Goal: Obtain resource: Obtain resource

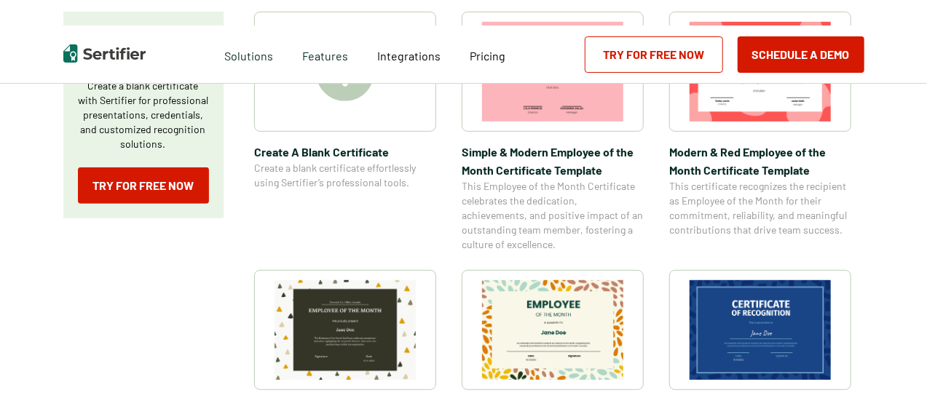
scroll to position [312, 0]
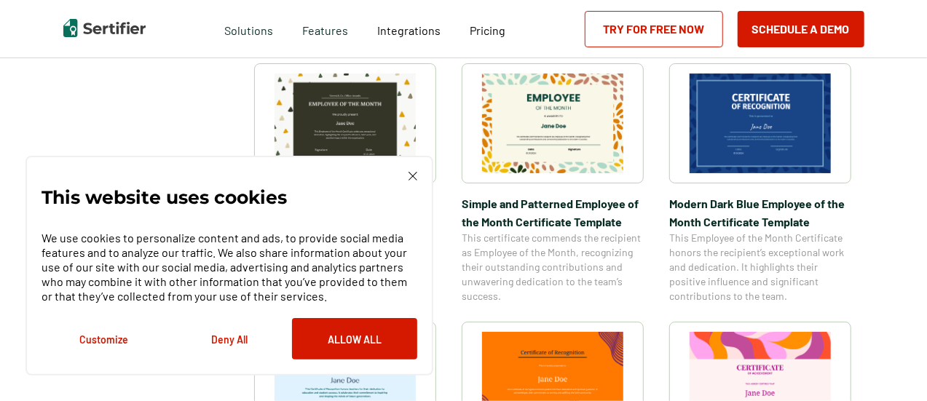
scroll to position [519, 0]
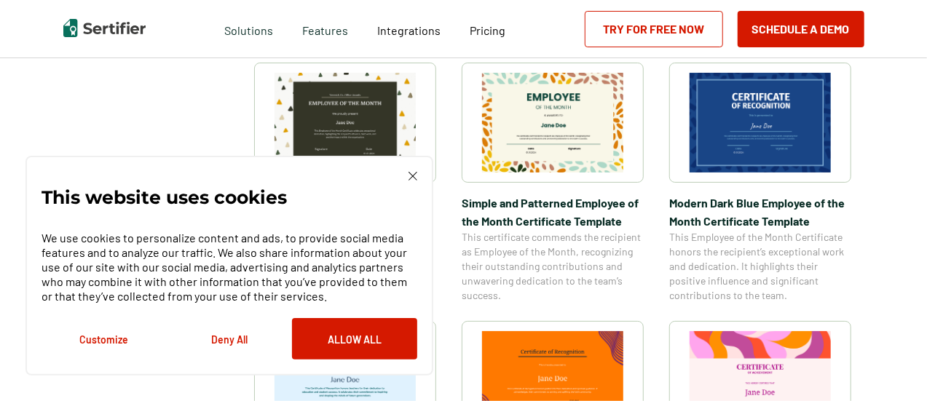
click at [417, 177] on img at bounding box center [413, 176] width 9 height 9
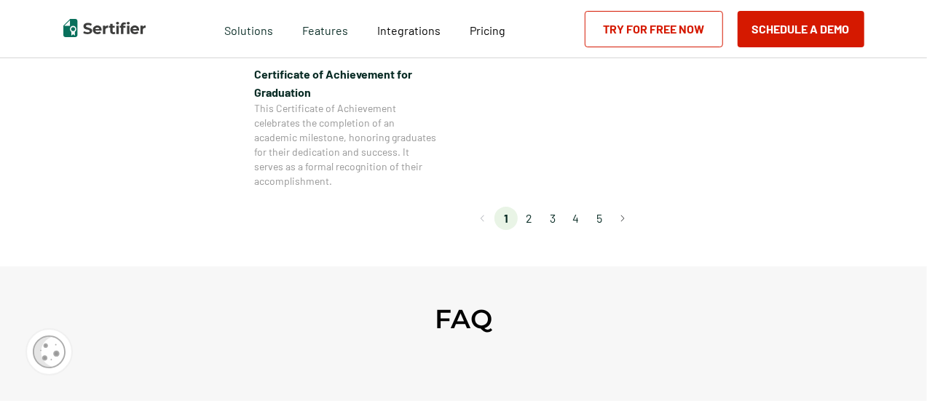
scroll to position [1460, 0]
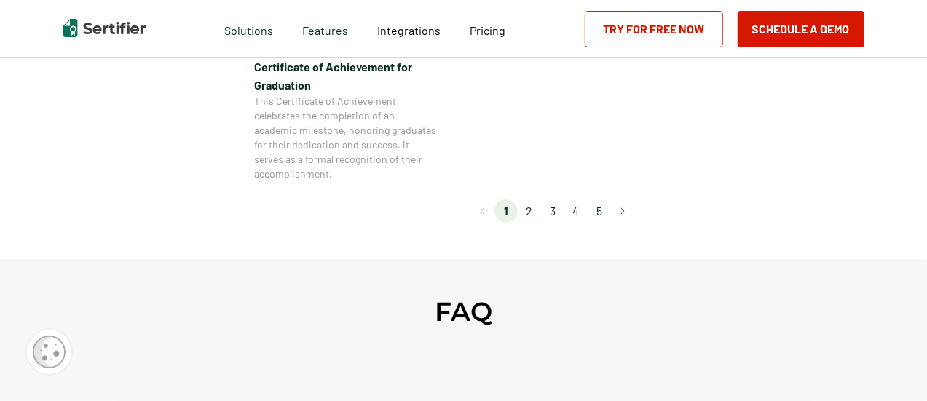
click at [535, 209] on li "2" at bounding box center [529, 211] width 23 height 23
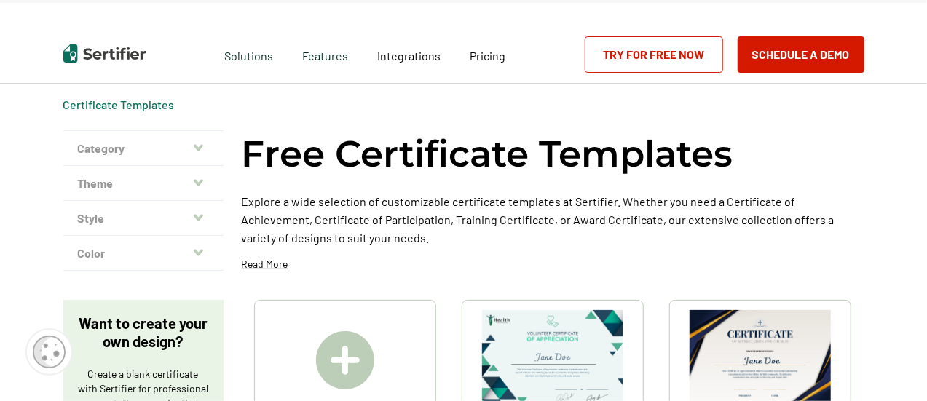
scroll to position [0, 0]
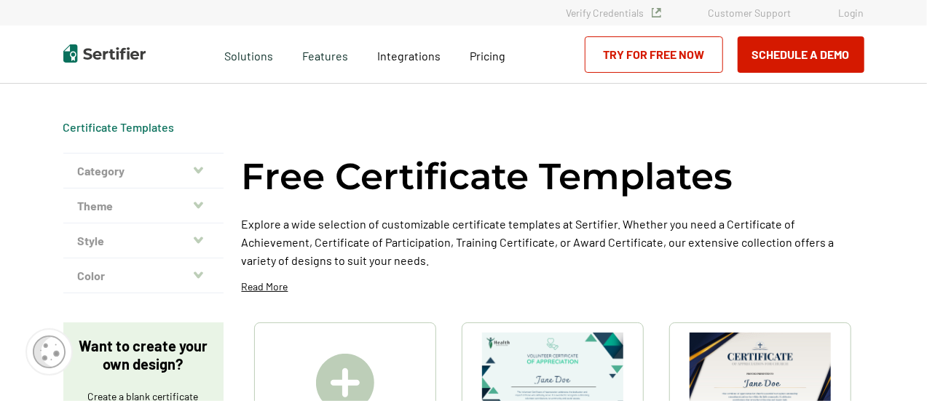
click at [191, 164] on button "Category" at bounding box center [143, 171] width 160 height 35
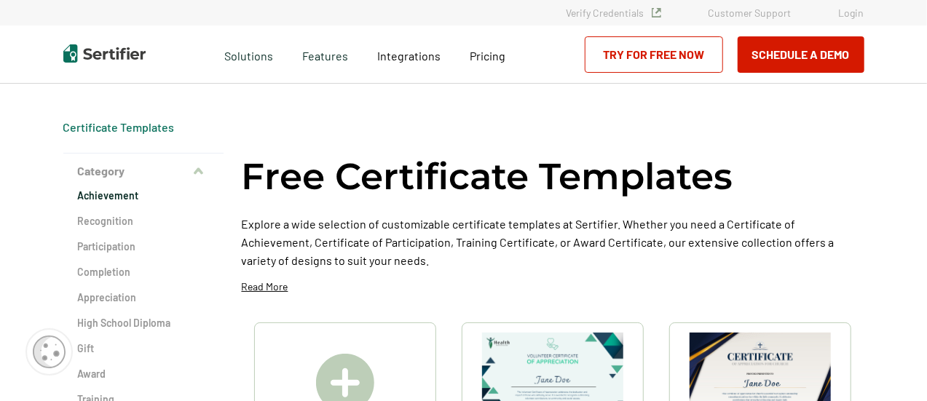
click at [119, 200] on h2 "Achievement" at bounding box center [143, 196] width 131 height 15
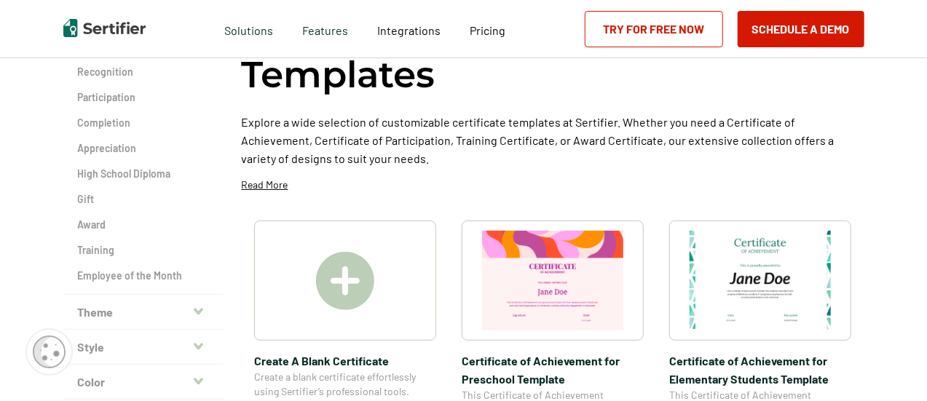
scroll to position [145, 0]
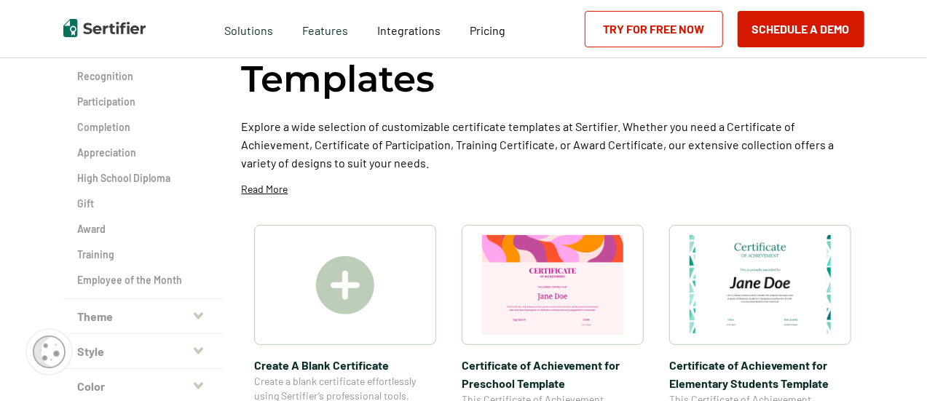
click at [718, 282] on img at bounding box center [760, 285] width 141 height 100
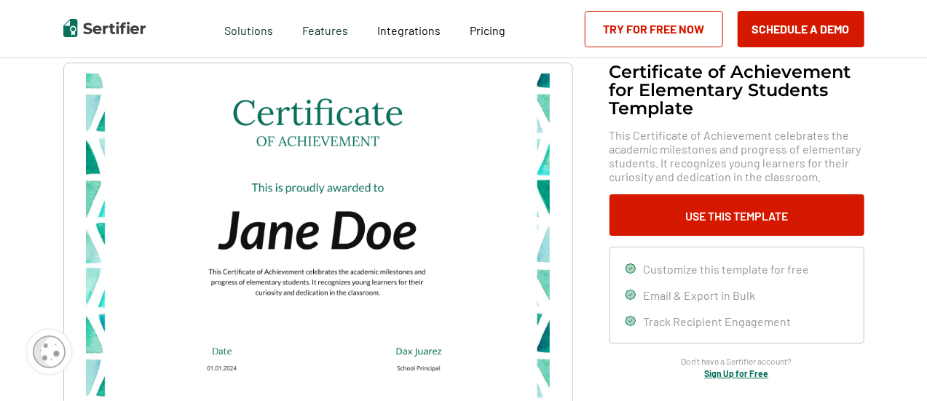
scroll to position [91, 0]
